Goal: Use online tool/utility: Utilize a website feature to perform a specific function

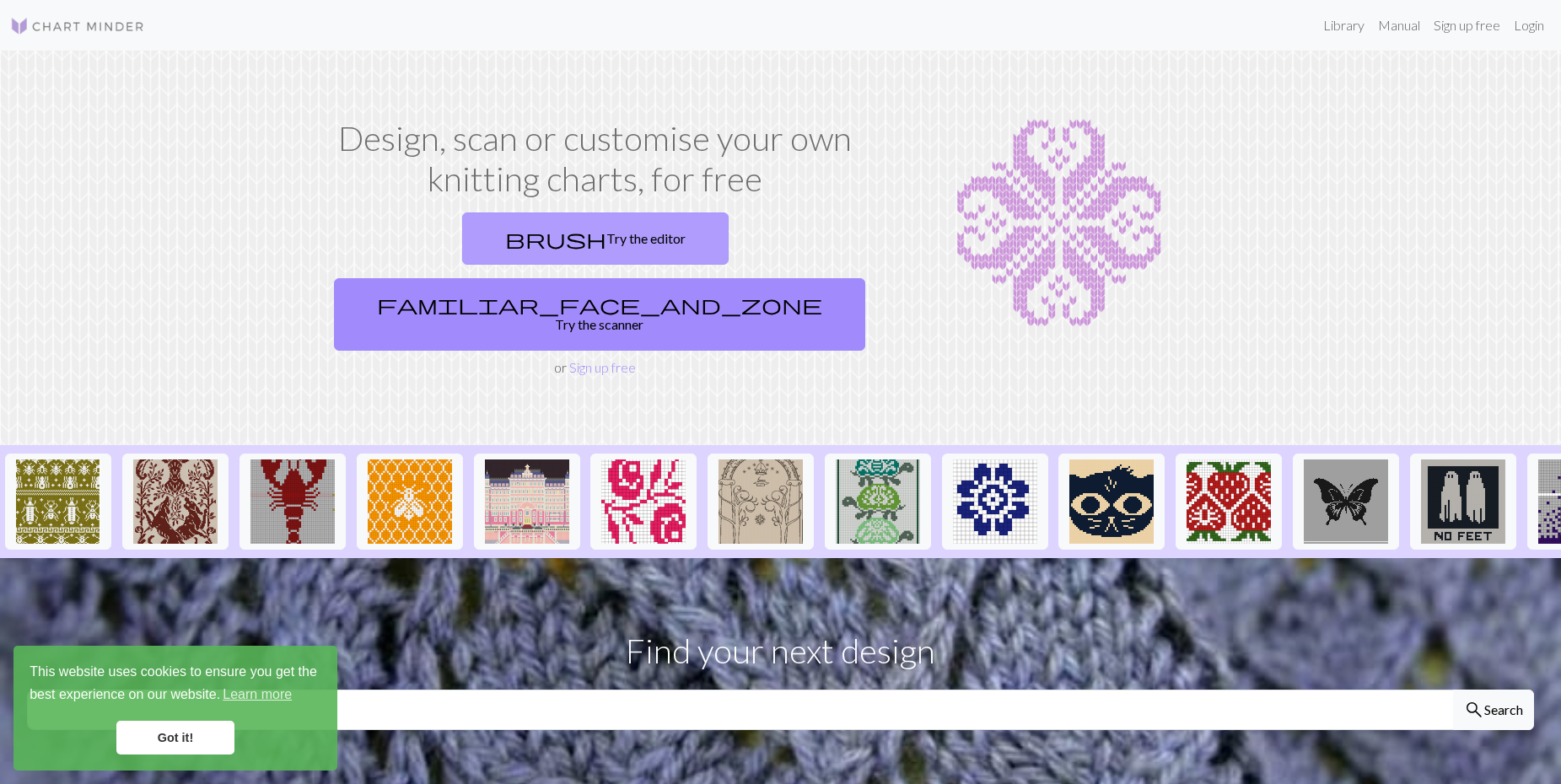
click at [600, 232] on span "brush" at bounding box center [555, 239] width 101 height 24
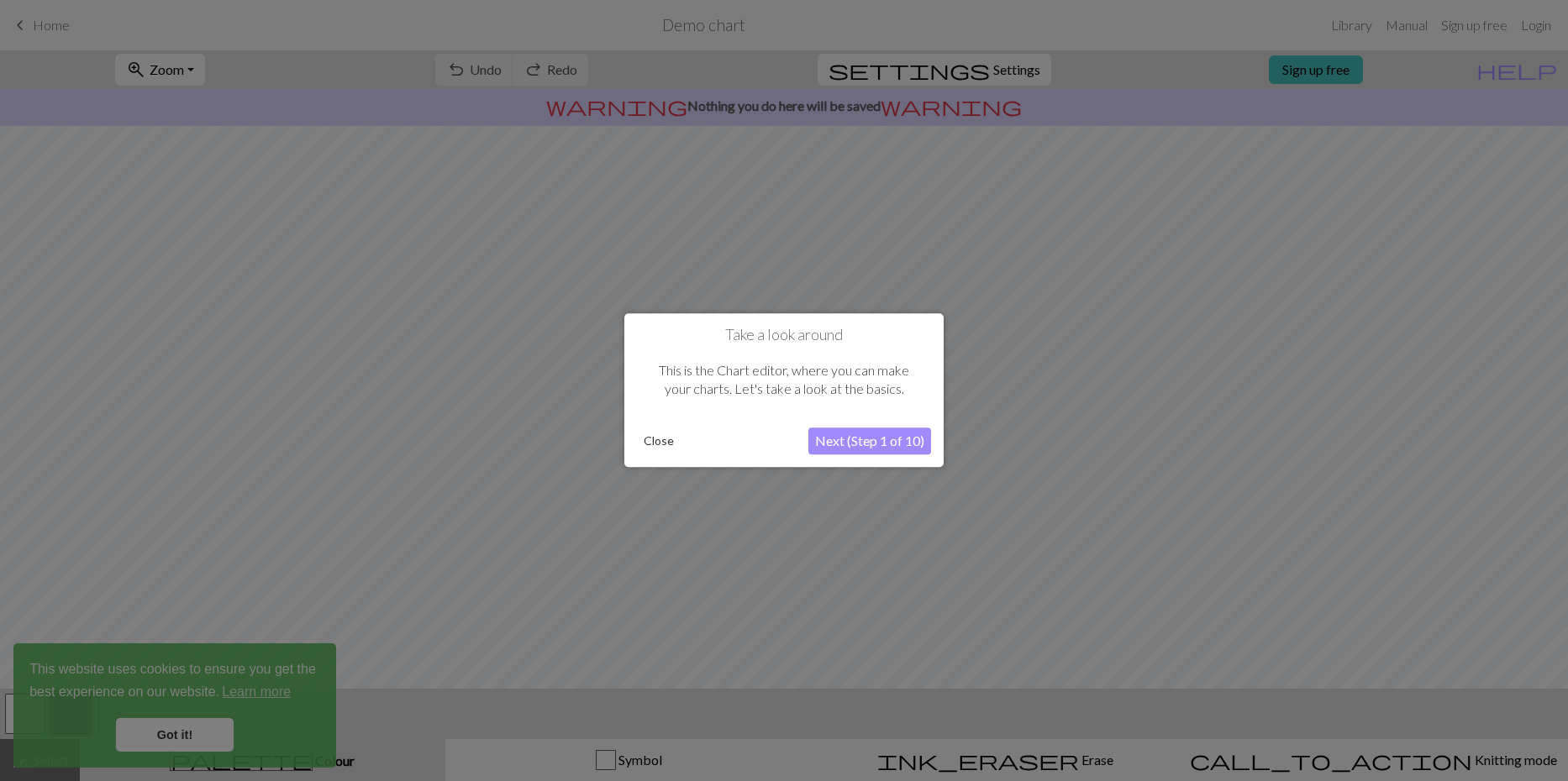
click at [827, 441] on button "Next (Step 1 of 10)" at bounding box center [869, 441] width 123 height 27
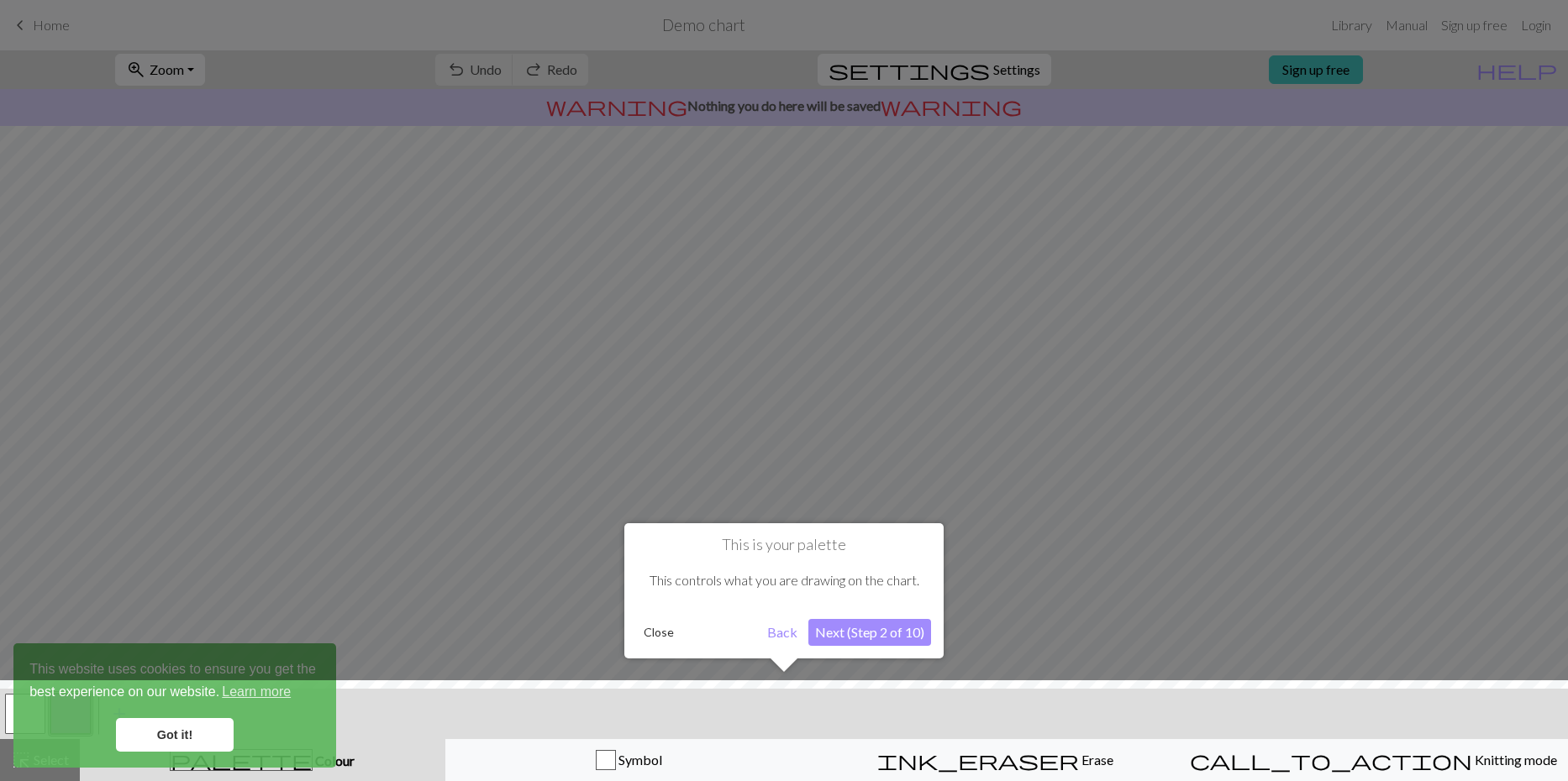
click at [849, 609] on div "This is your palette This controls what you are drawing on the chart. Close Bac…" at bounding box center [784, 590] width 320 height 135
click at [859, 635] on button "Next (Step 2 of 10)" at bounding box center [869, 632] width 123 height 27
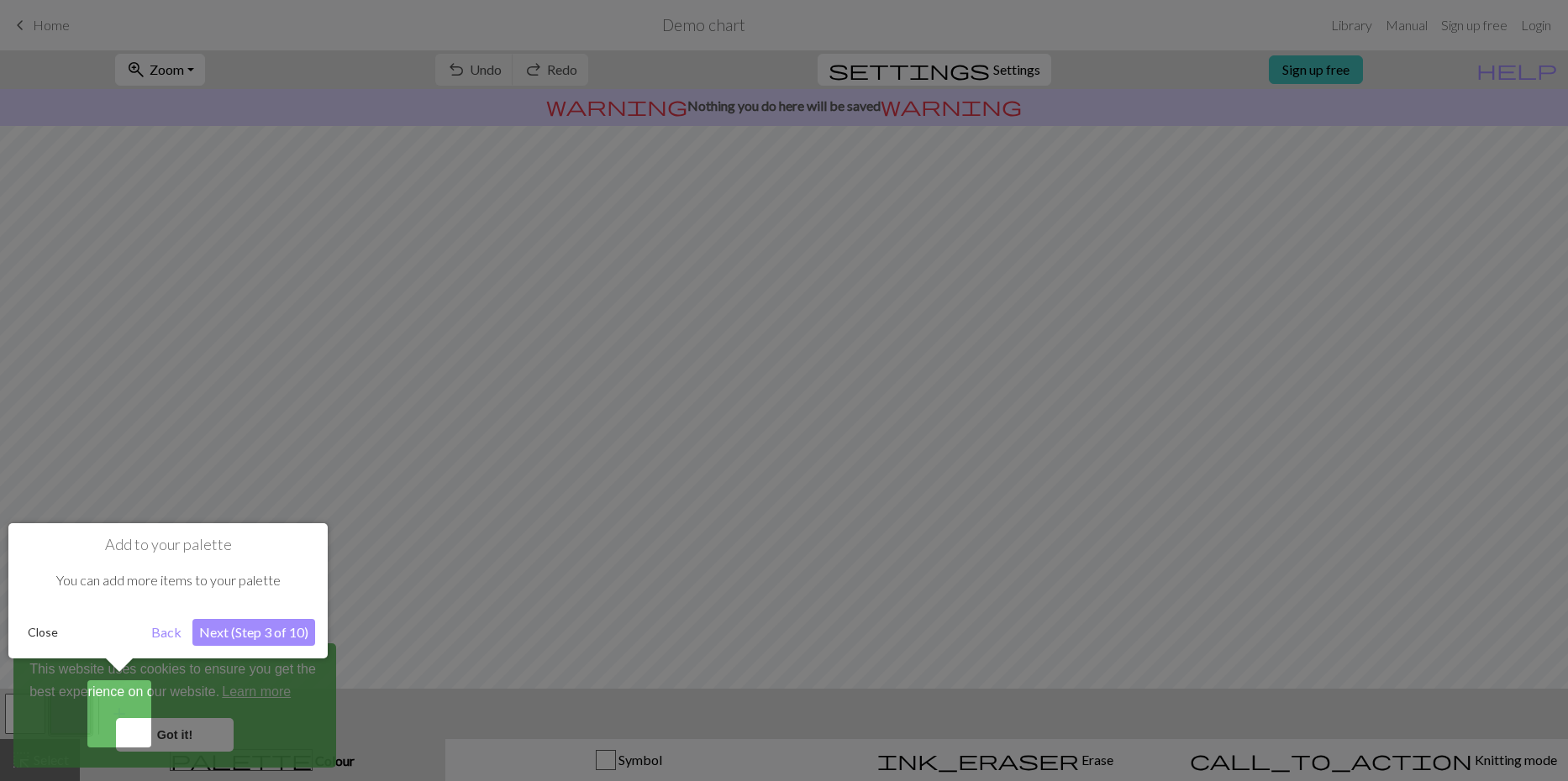
click at [262, 639] on button "Next (Step 3 of 10)" at bounding box center [253, 632] width 123 height 27
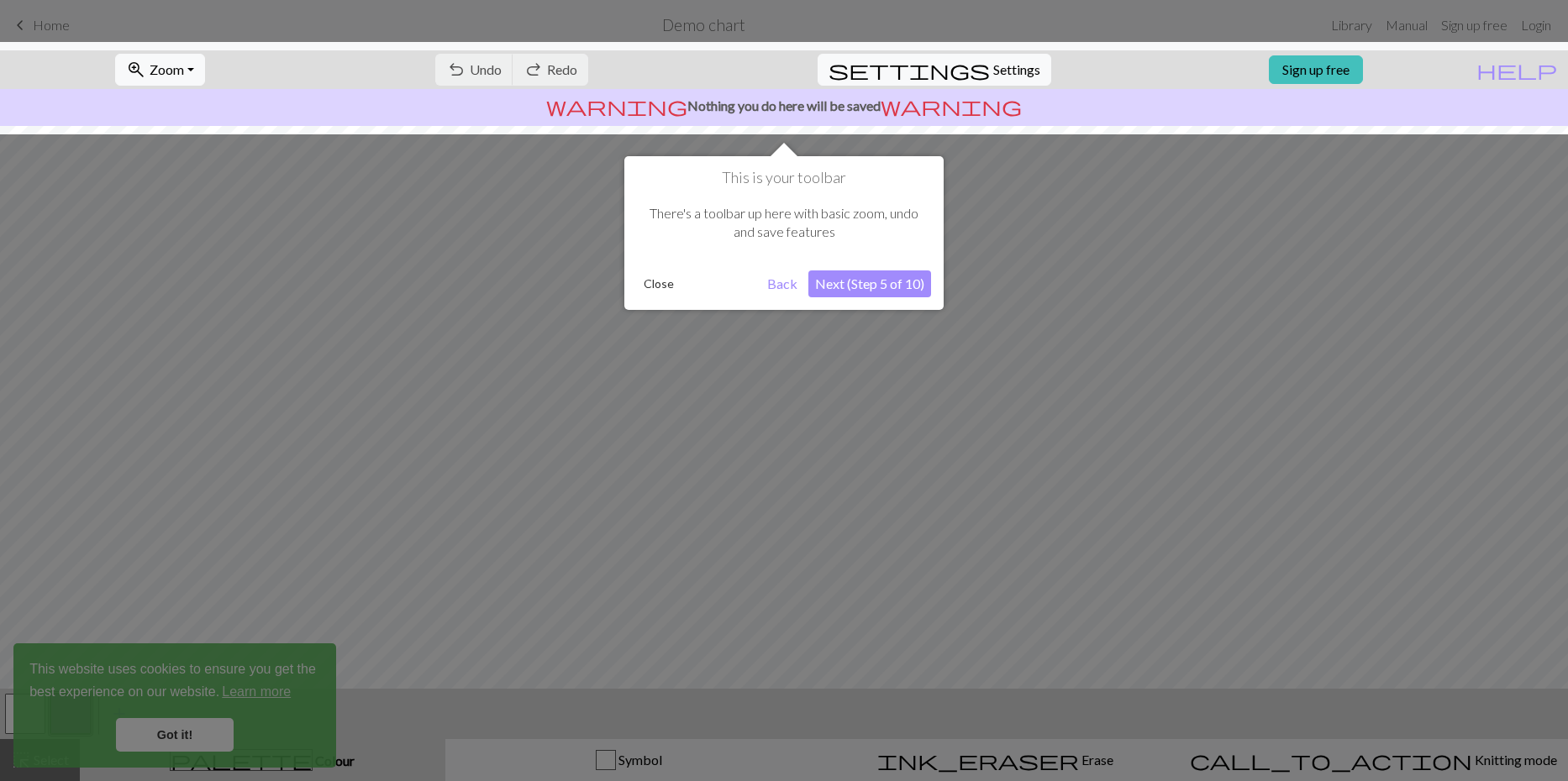
click at [653, 277] on button "Close" at bounding box center [658, 284] width 43 height 25
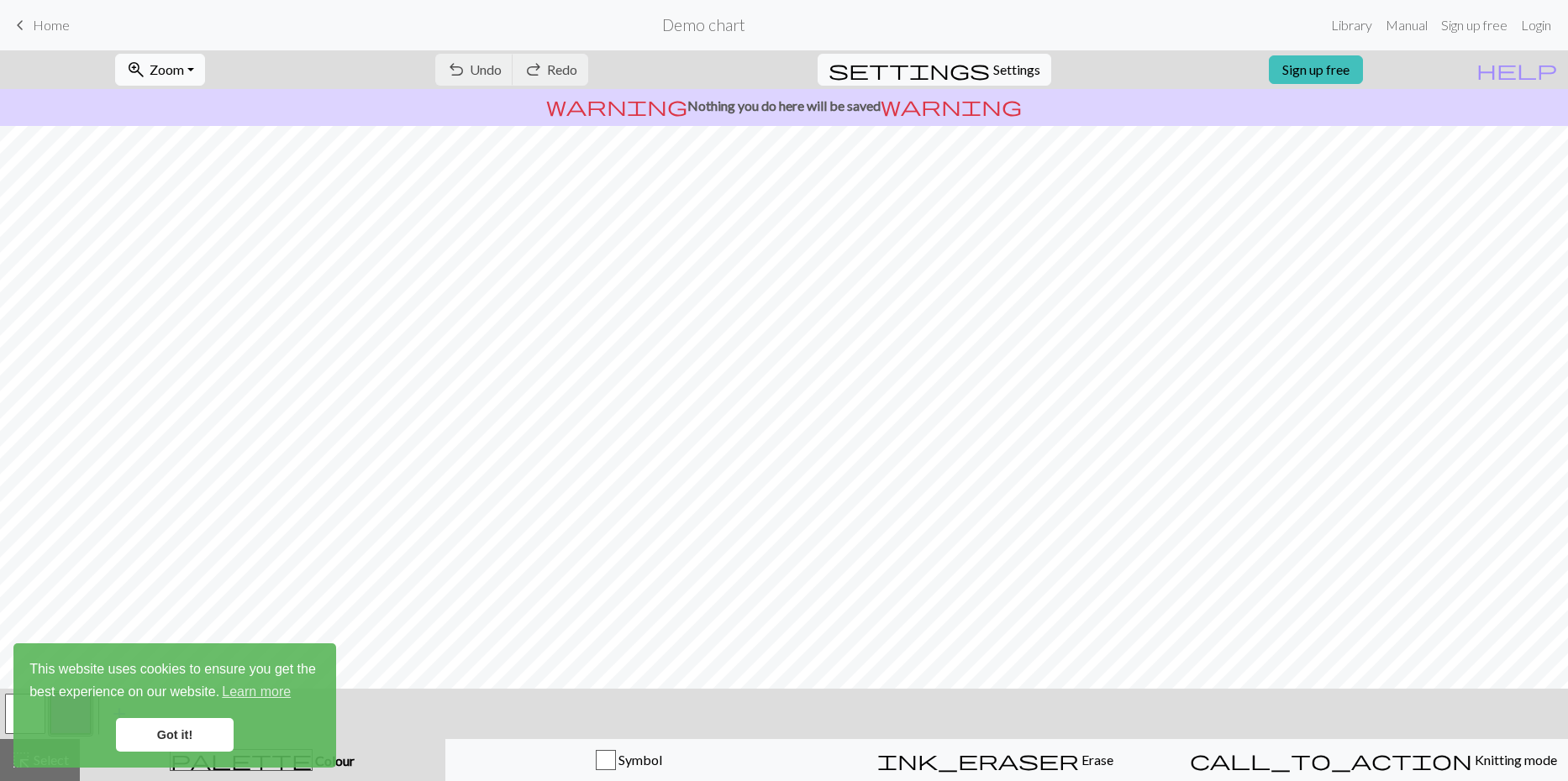
click at [180, 69] on span "Zoom" at bounding box center [166, 69] width 34 height 16
click at [161, 207] on button "50%" at bounding box center [182, 201] width 133 height 27
click at [176, 730] on link "Got it!" at bounding box center [175, 735] width 118 height 33
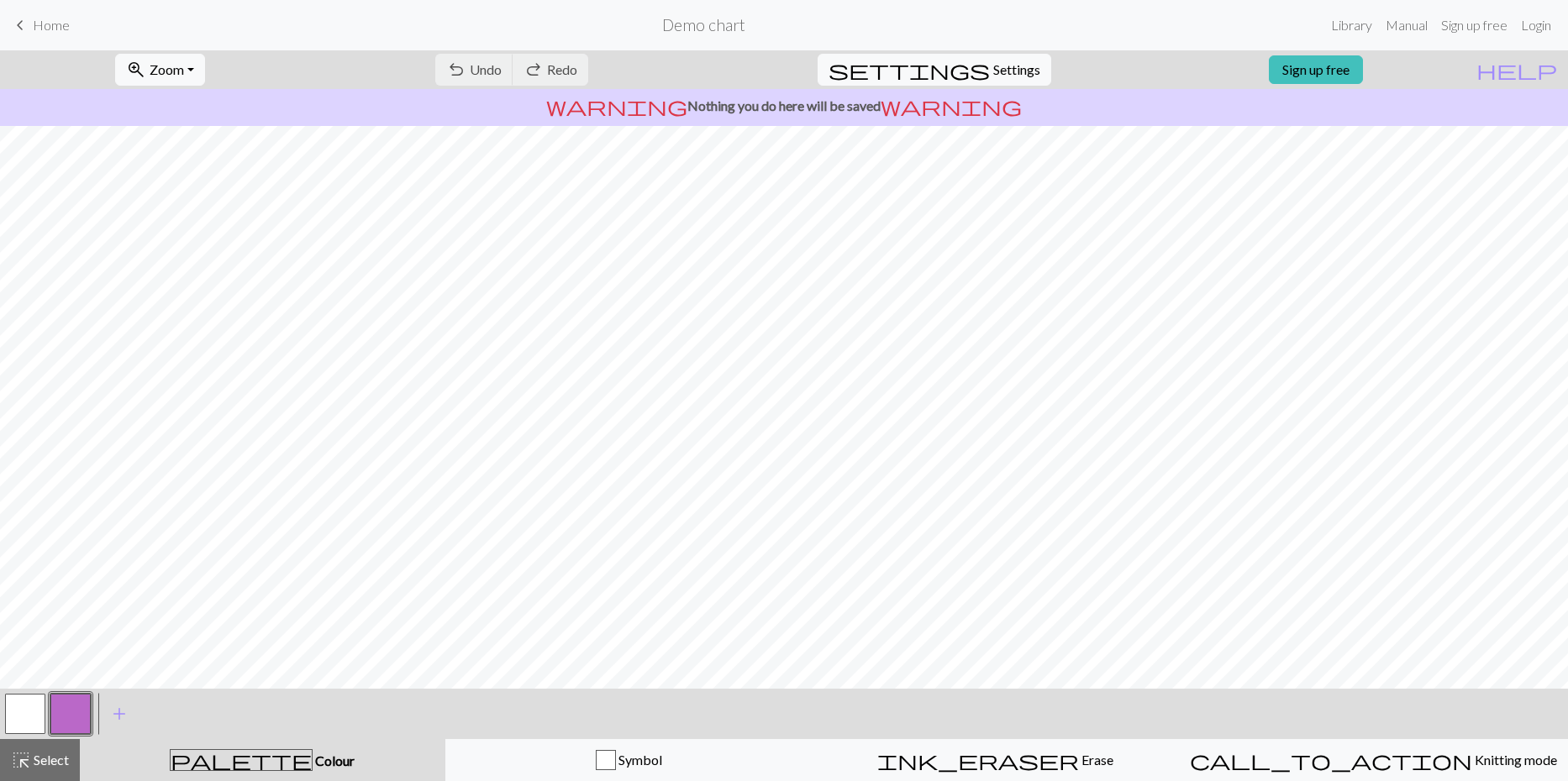
click at [88, 722] on button "button" at bounding box center [71, 714] width 41 height 41
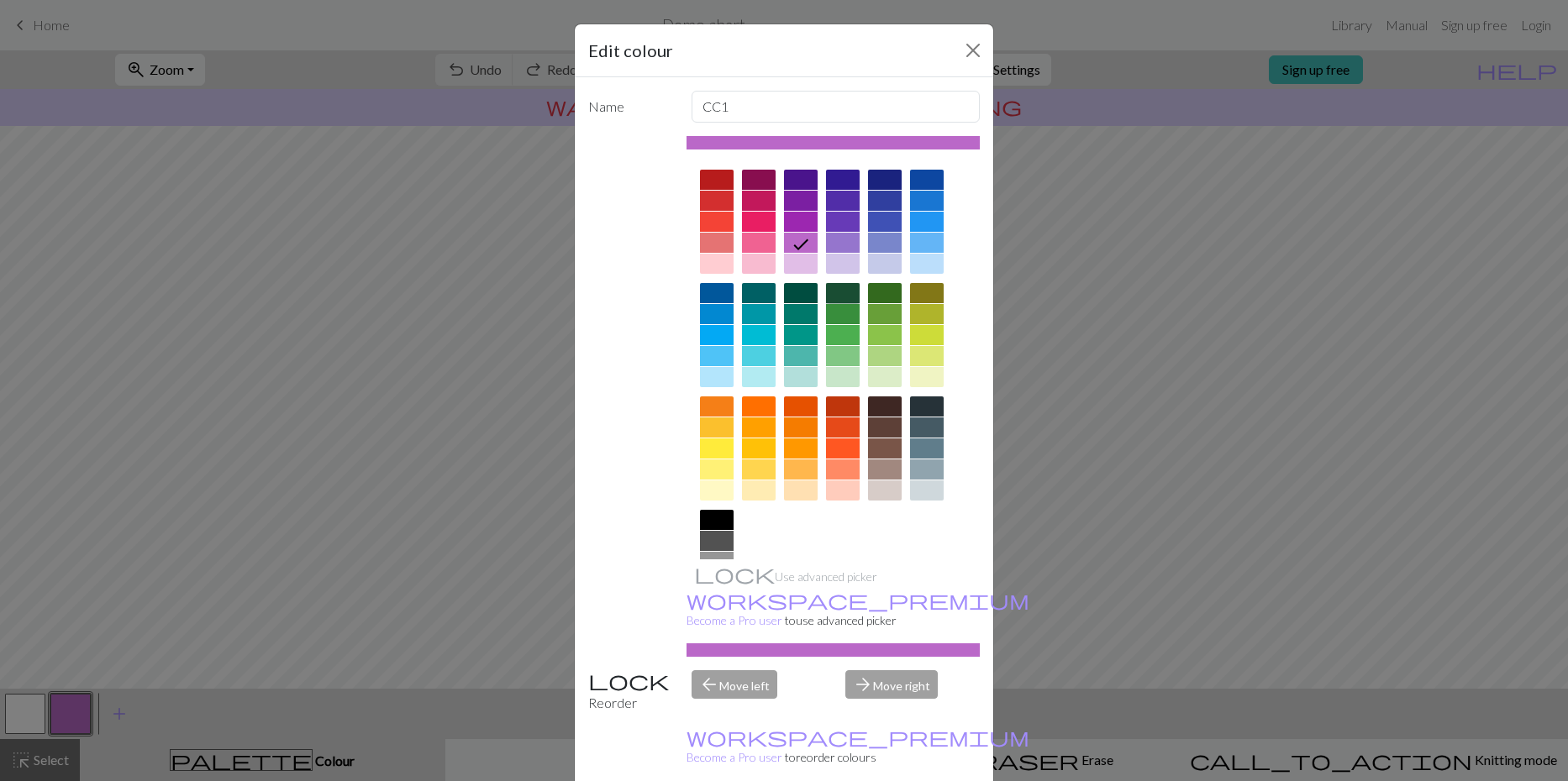
click at [837, 296] on div at bounding box center [842, 293] width 33 height 20
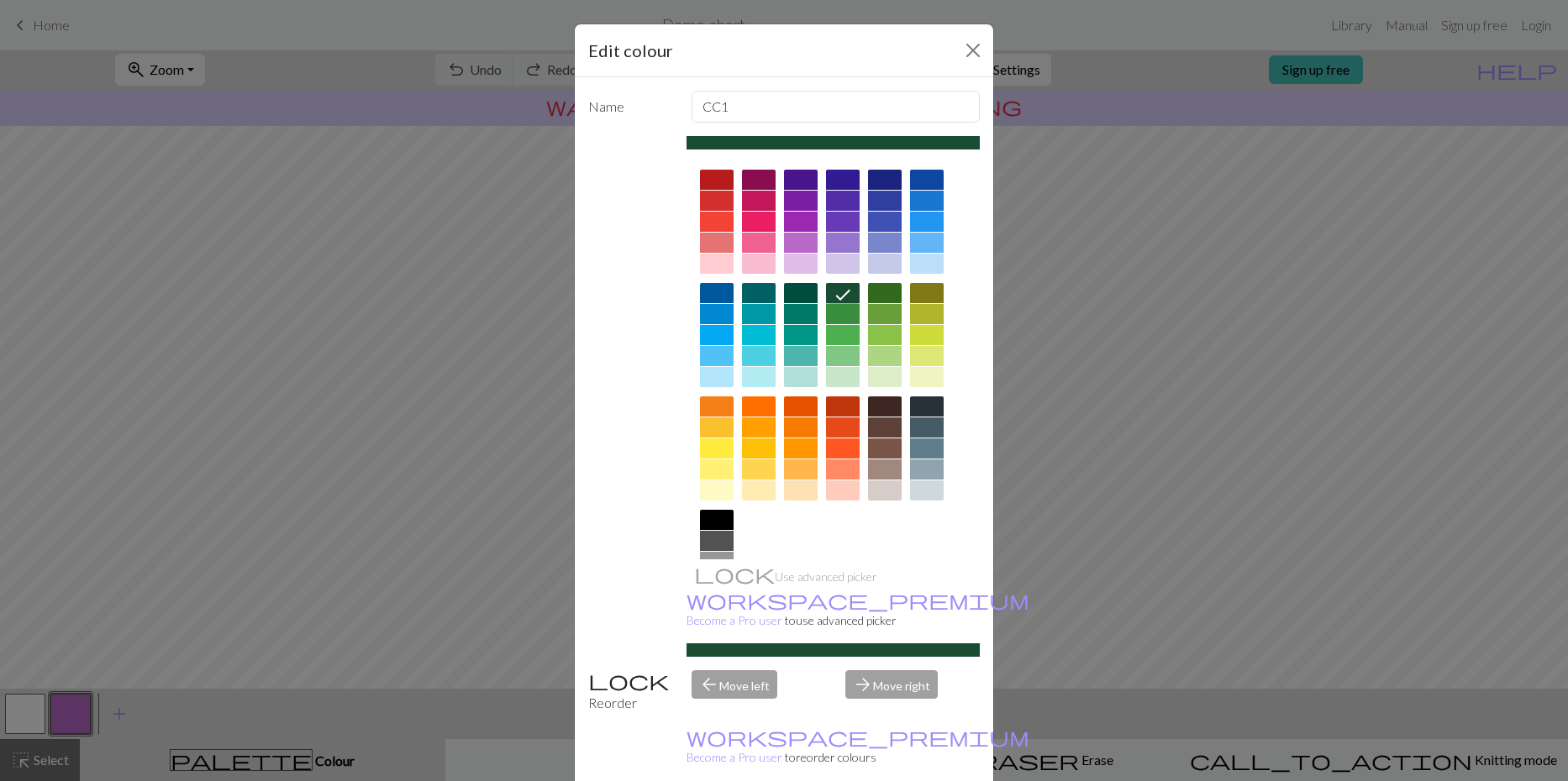
click at [837, 296] on icon at bounding box center [842, 296] width 15 height 11
click at [855, 689] on div "arrow_forward Move right" at bounding box center [912, 692] width 155 height 43
click at [521, 613] on div "Edit colour Name CC1 Use advanced picker workspace_premium Become a Pro user to…" at bounding box center [784, 390] width 1568 height 781
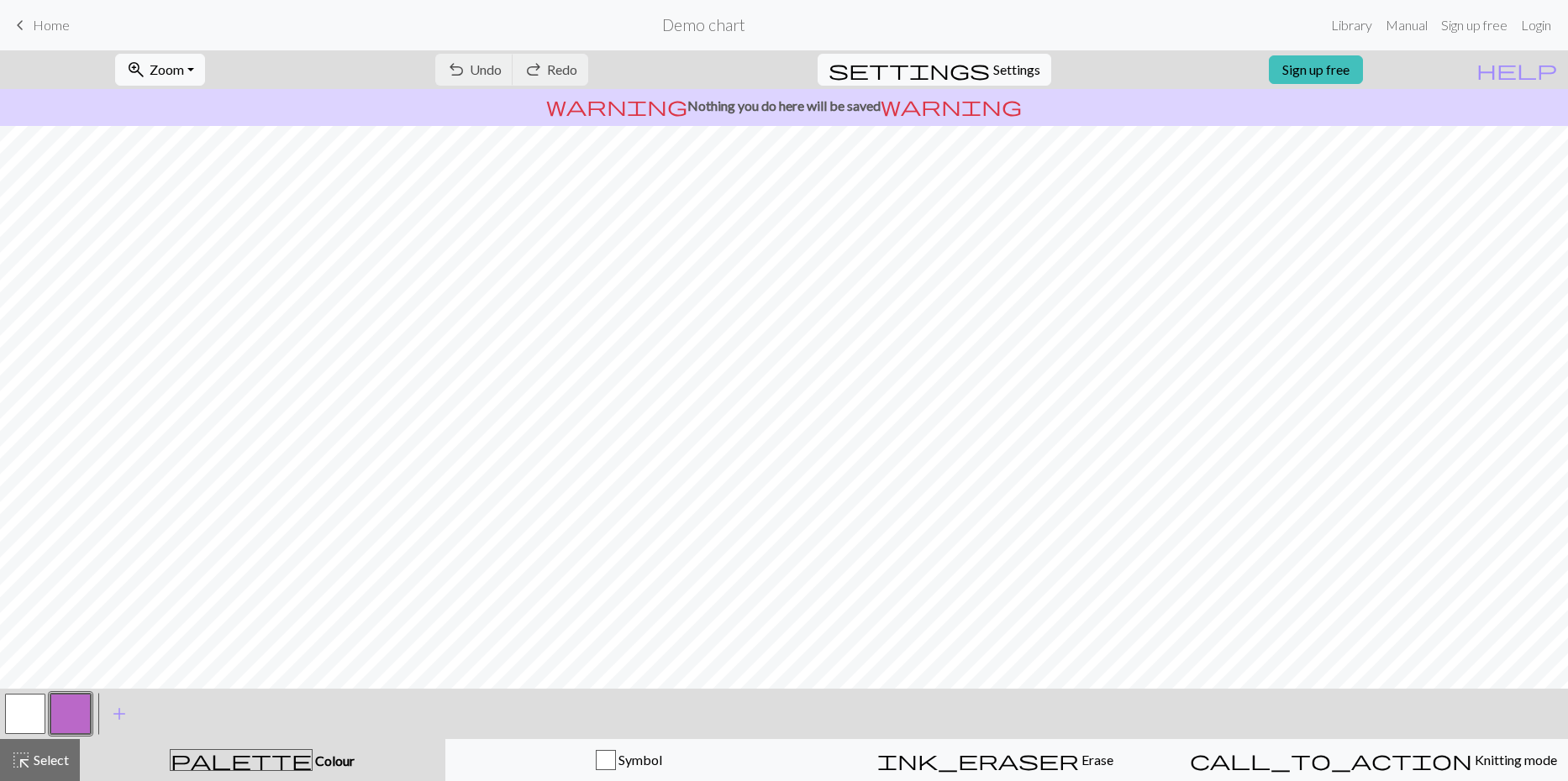
click at [80, 717] on button "button" at bounding box center [71, 714] width 41 height 41
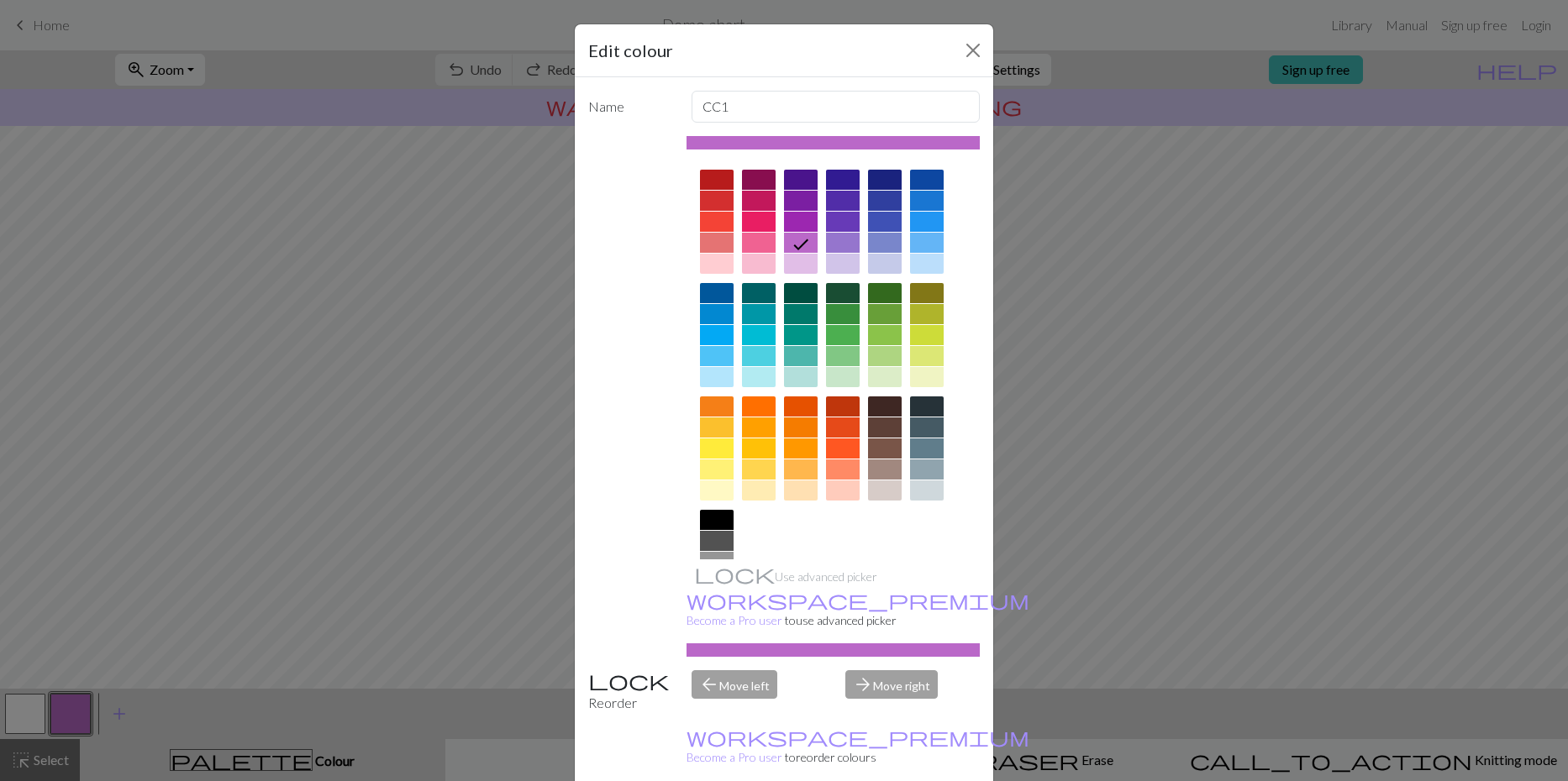
click at [836, 291] on div at bounding box center [842, 293] width 33 height 20
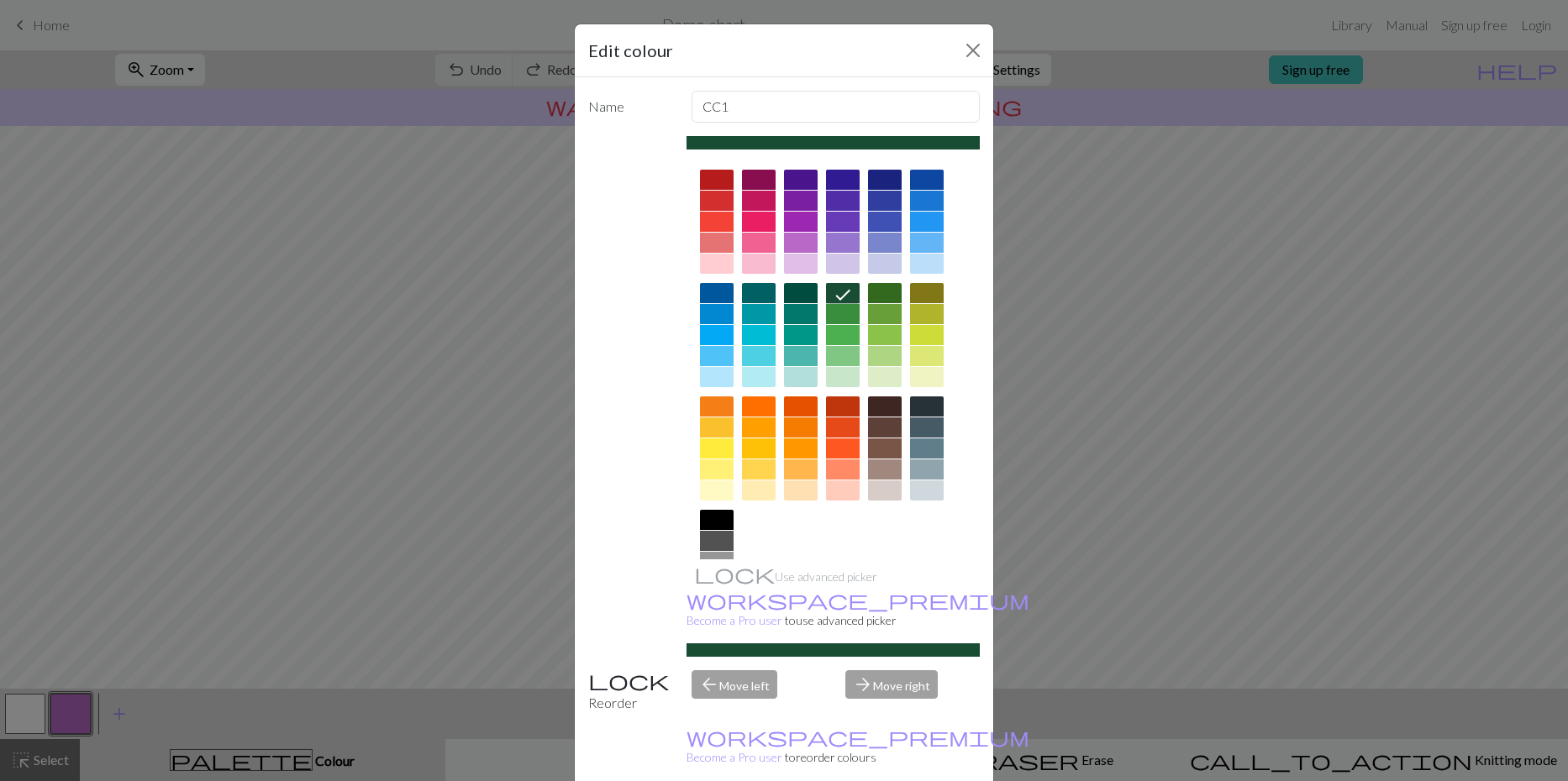
click at [836, 291] on icon at bounding box center [843, 295] width 20 height 20
click at [896, 691] on div "arrow_forward Move right" at bounding box center [912, 692] width 155 height 43
